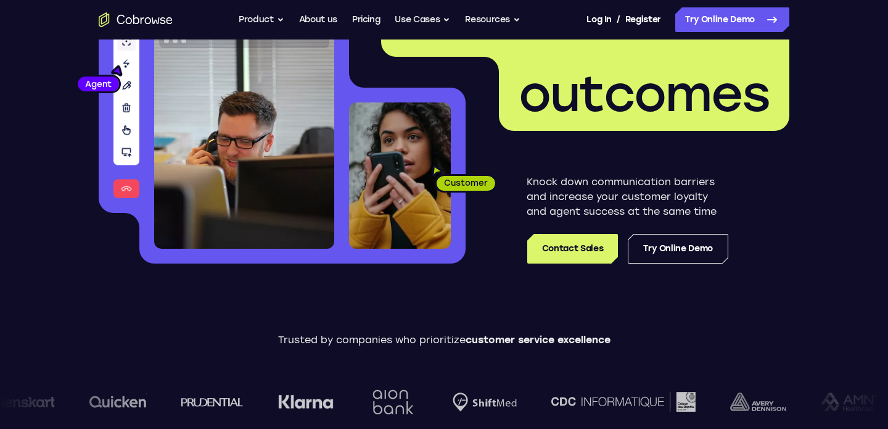
scroll to position [150, 0]
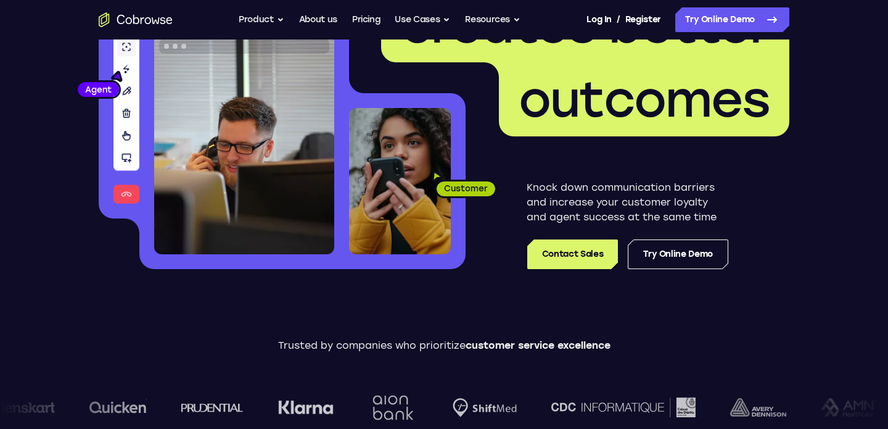
click at [551, 192] on p "Knock down communication barriers and increase your customer loyalty and agent …" at bounding box center [628, 202] width 202 height 44
click at [574, 204] on p "Knock down communication barriers and increase your customer loyalty and agent …" at bounding box center [628, 202] width 202 height 44
click at [586, 209] on p "Knock down communication barriers and increase your customer loyalty and agent …" at bounding box center [628, 202] width 202 height 44
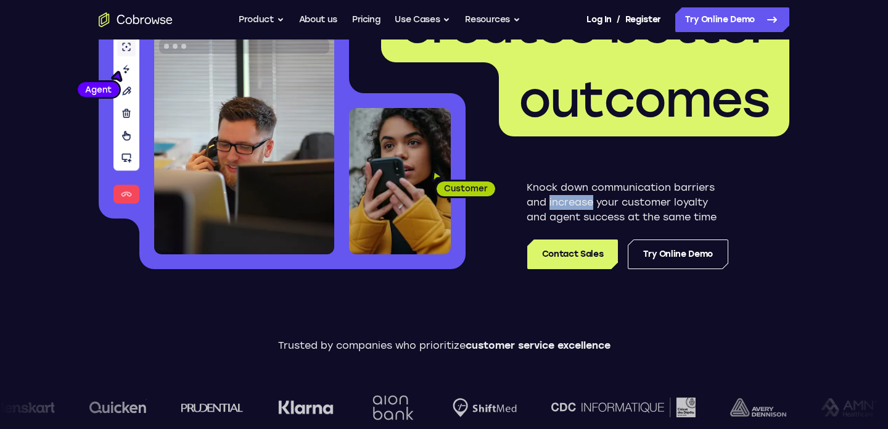
click at [586, 209] on p "Knock down communication barriers and increase your customer loyalty and agent …" at bounding box center [628, 202] width 202 height 44
click at [596, 215] on p "Knock down communication barriers and increase your customer loyalty and agent …" at bounding box center [628, 202] width 202 height 44
click at [571, 221] on p "Knock down communication barriers and increase your customer loyalty and agent …" at bounding box center [628, 202] width 202 height 44
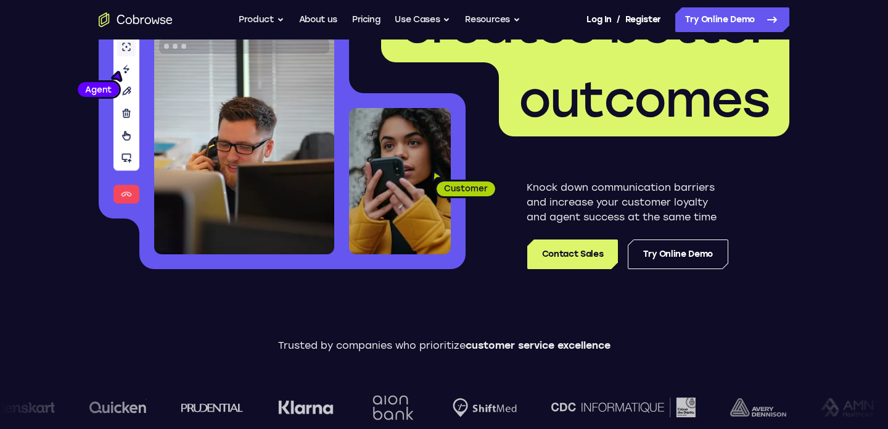
click at [551, 213] on p "Knock down communication barriers and increase your customer loyalty and agent …" at bounding box center [628, 202] width 202 height 44
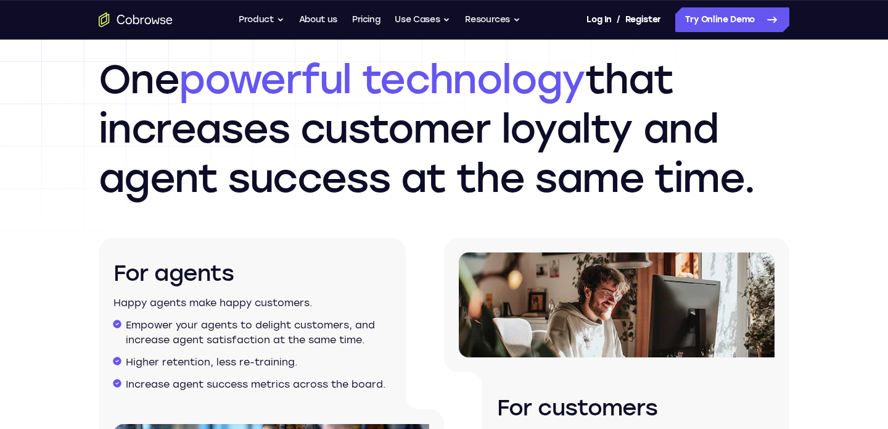
scroll to position [1858, 0]
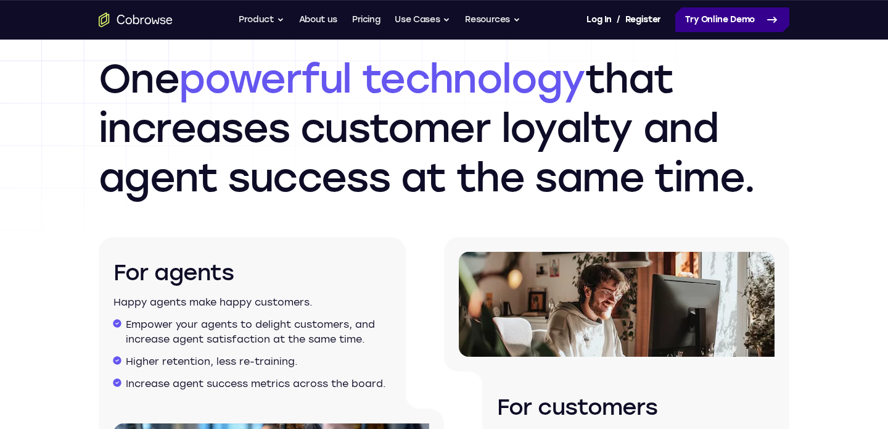
click at [722, 19] on link "Try Online Demo" at bounding box center [732, 19] width 114 height 25
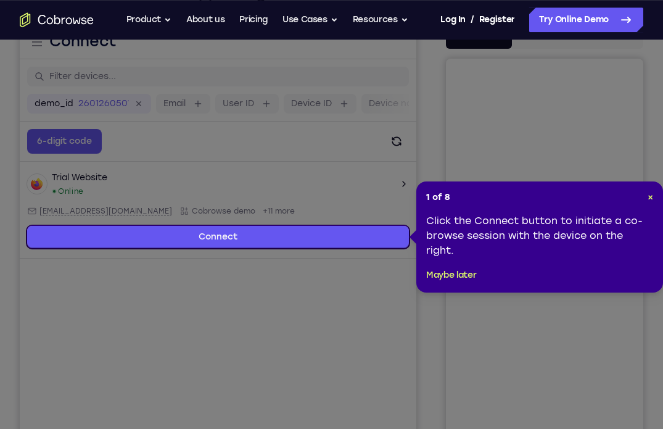
scroll to position [137, 0]
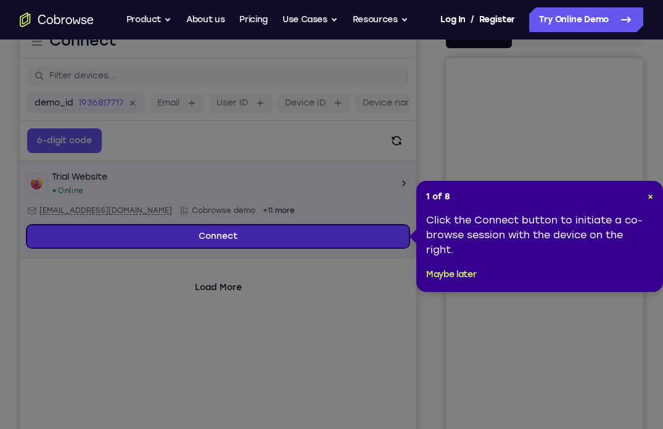
click at [255, 235] on link "Connect" at bounding box center [218, 236] width 382 height 22
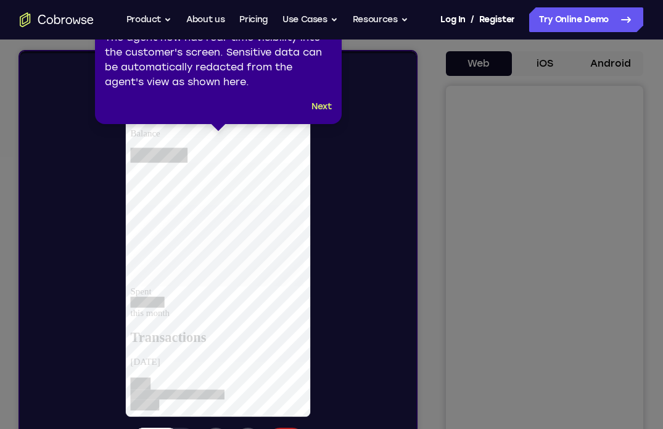
scroll to position [104, 0]
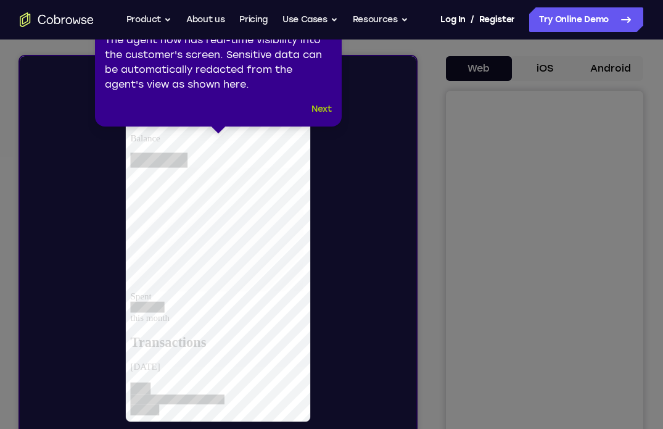
click at [320, 115] on button "Next" at bounding box center [321, 109] width 20 height 15
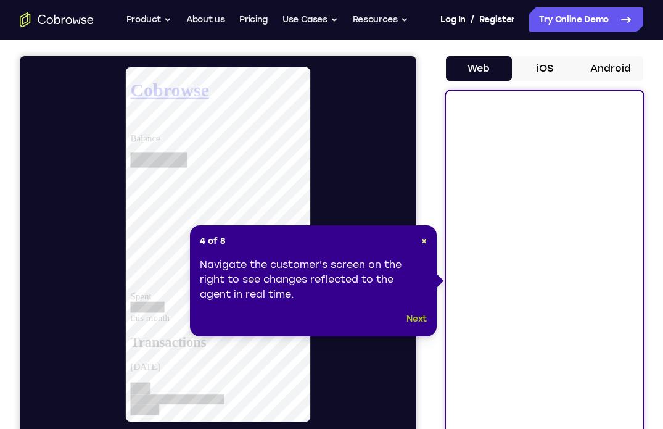
click at [423, 318] on button "Next" at bounding box center [416, 318] width 20 height 15
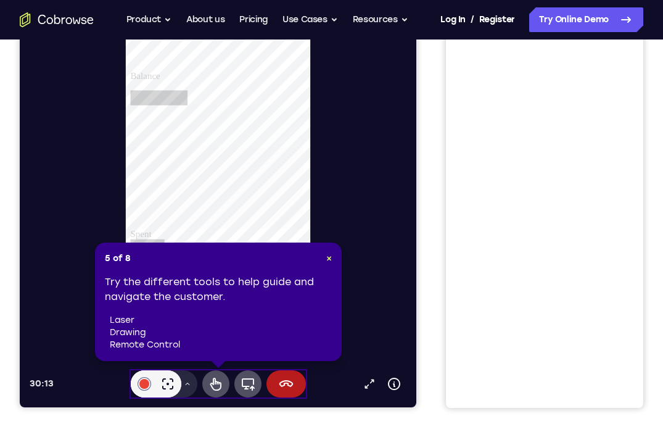
scroll to position [168, 0]
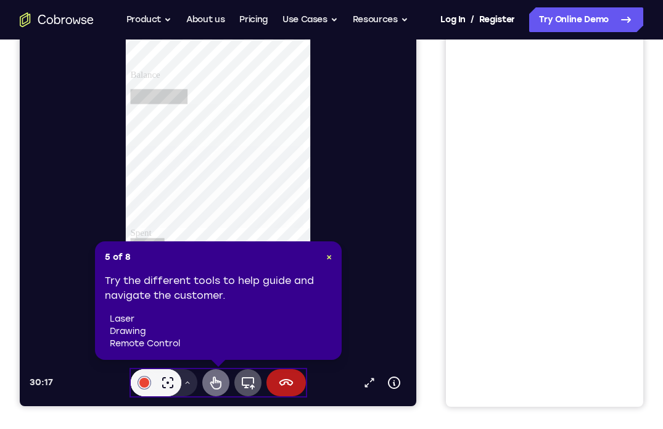
click at [218, 383] on icon at bounding box center [215, 382] width 15 height 15
click at [329, 256] on span "×" at bounding box center [329, 257] width 6 height 10
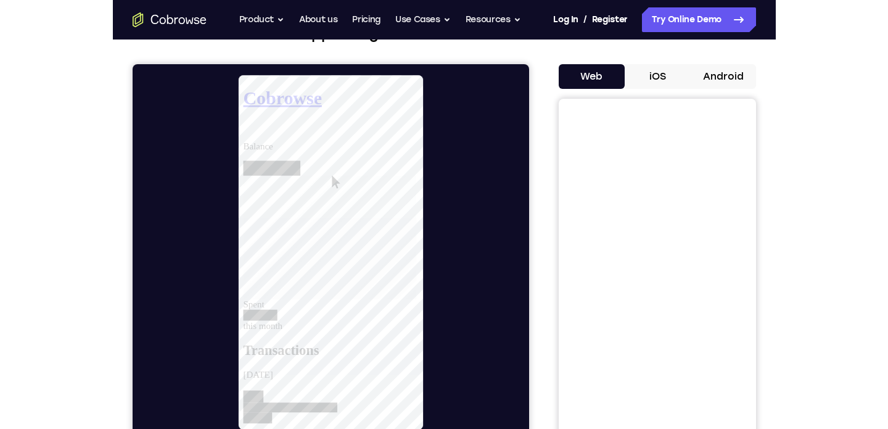
scroll to position [127, 0]
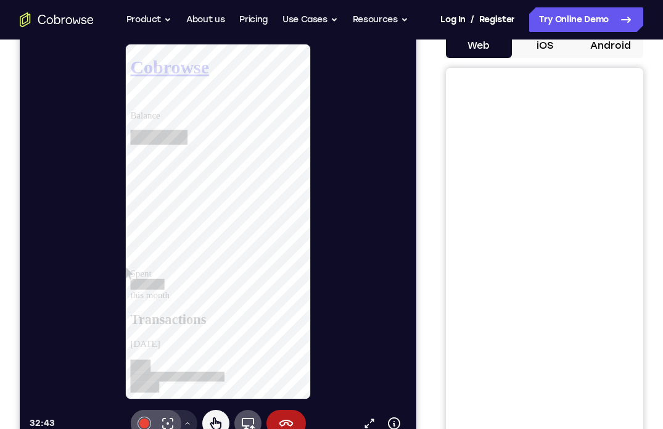
drag, startPoint x: 279, startPoint y: 304, endPoint x: 276, endPoint y: 224, distance: 79.6
click at [256, 329] on h2 "Transactions" at bounding box center [224, 337] width 187 height 17
click at [226, 381] on div at bounding box center [224, 392] width 187 height 23
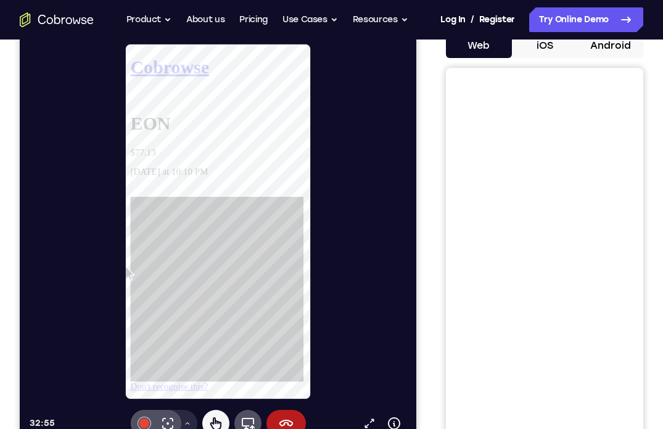
click at [206, 404] on link "Don't recognise this?" at bounding box center [172, 409] width 83 height 10
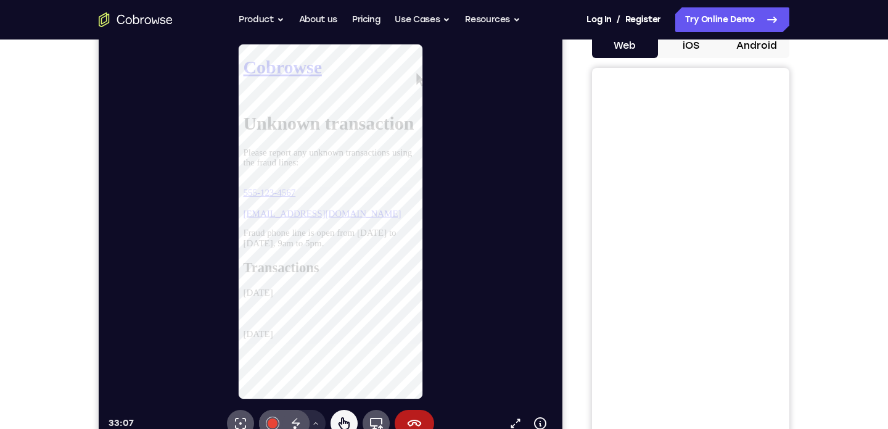
scroll to position [0, 0]
